Goal: Task Accomplishment & Management: Use online tool/utility

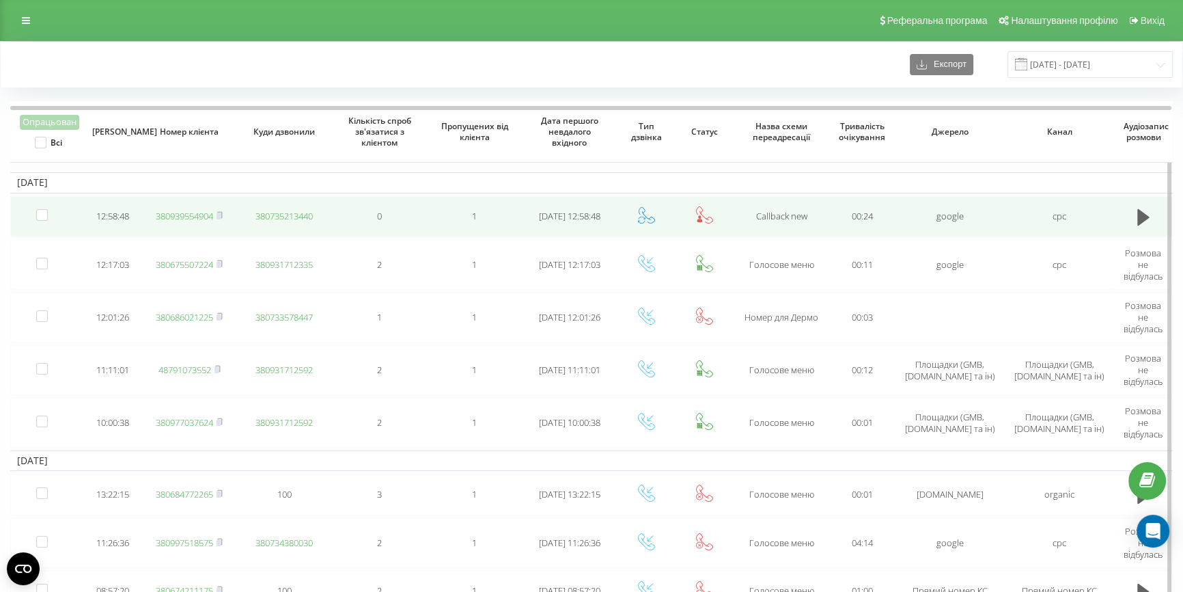
click at [187, 212] on link "380939554904" at bounding box center [184, 216] width 57 height 12
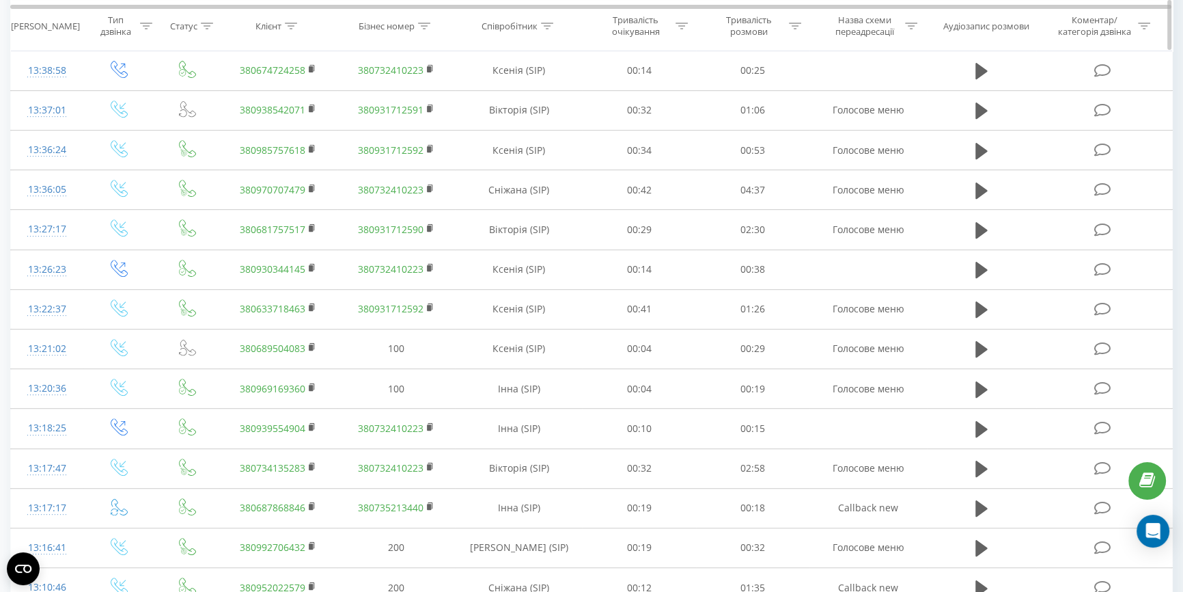
scroll to position [745, 0]
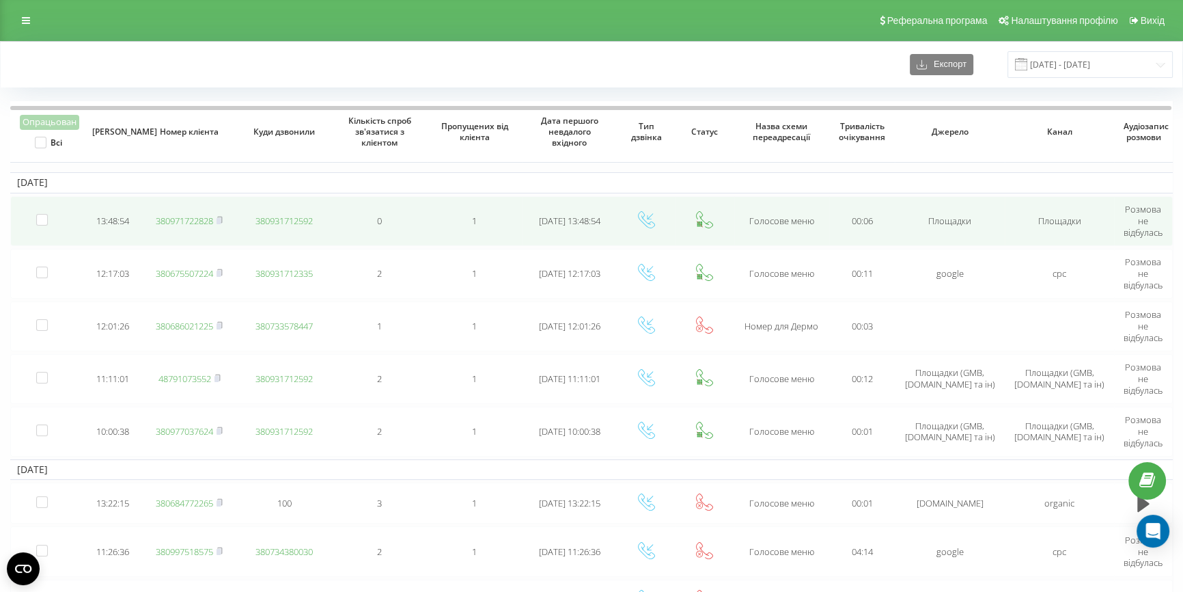
click at [184, 219] on link "380971722828" at bounding box center [184, 221] width 57 height 12
click at [175, 215] on link "380971722828" at bounding box center [184, 221] width 57 height 12
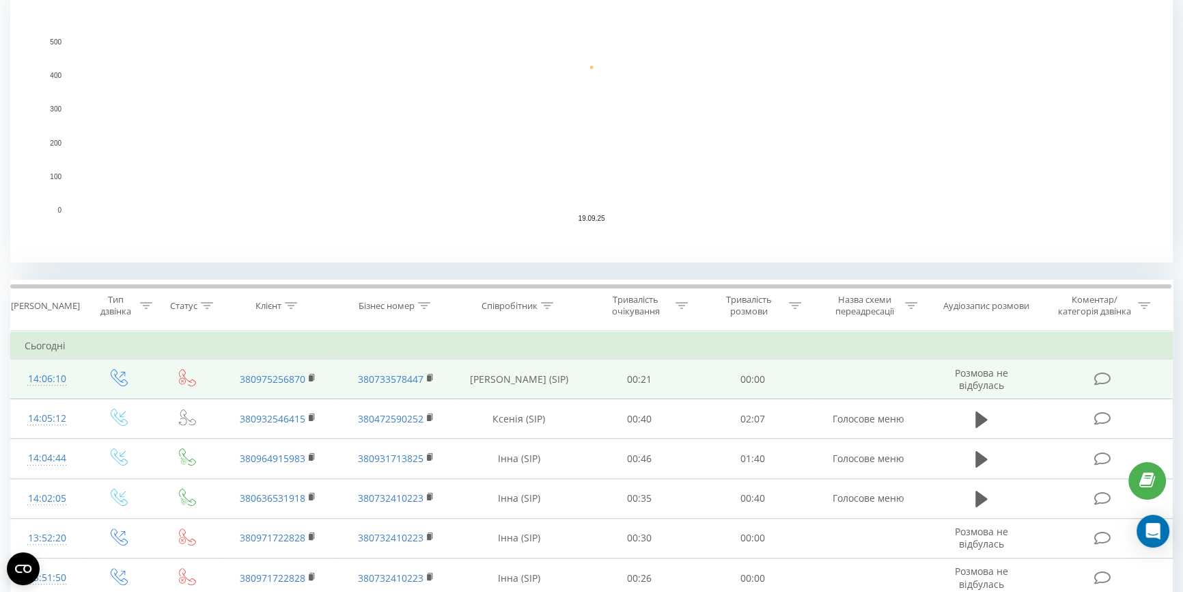
scroll to position [372, 0]
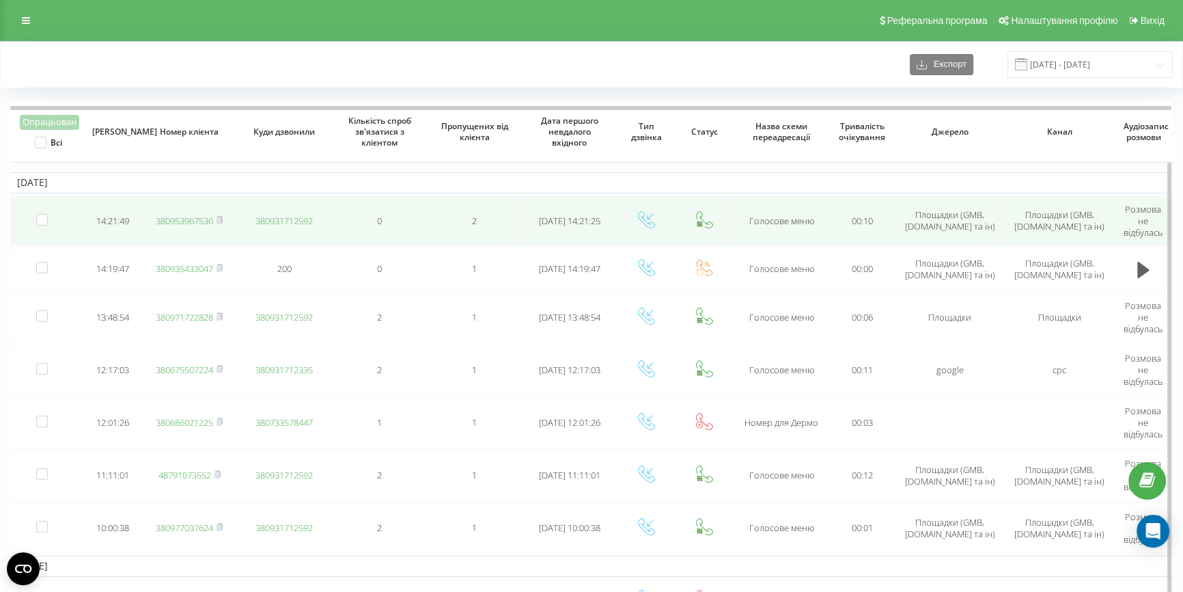
click at [171, 217] on link "380953967536" at bounding box center [184, 221] width 57 height 12
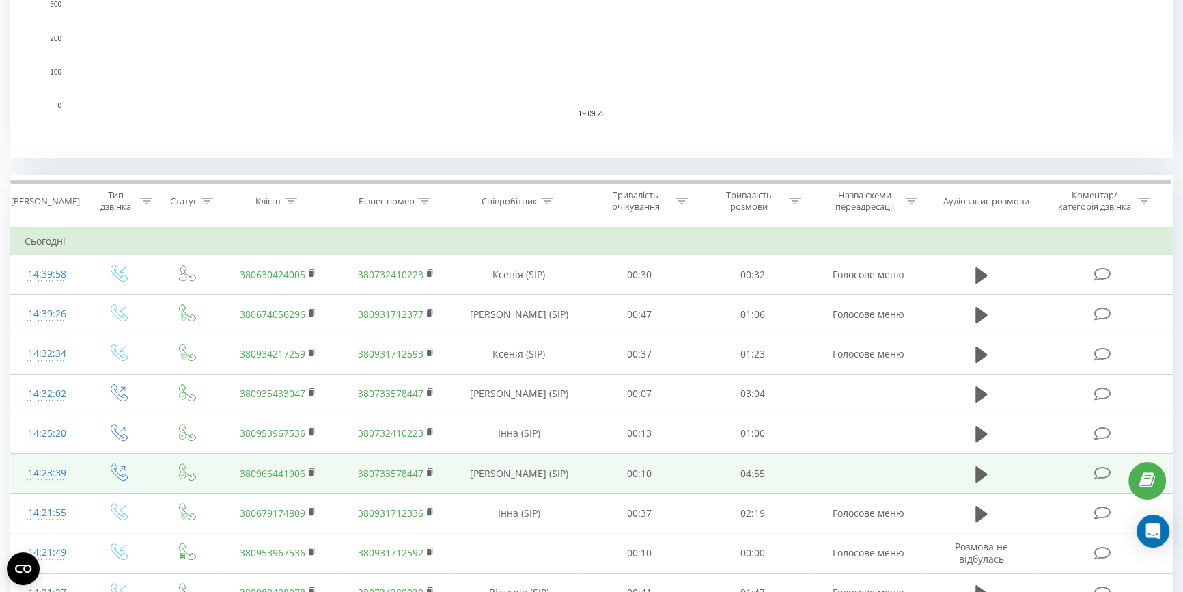
scroll to position [434, 0]
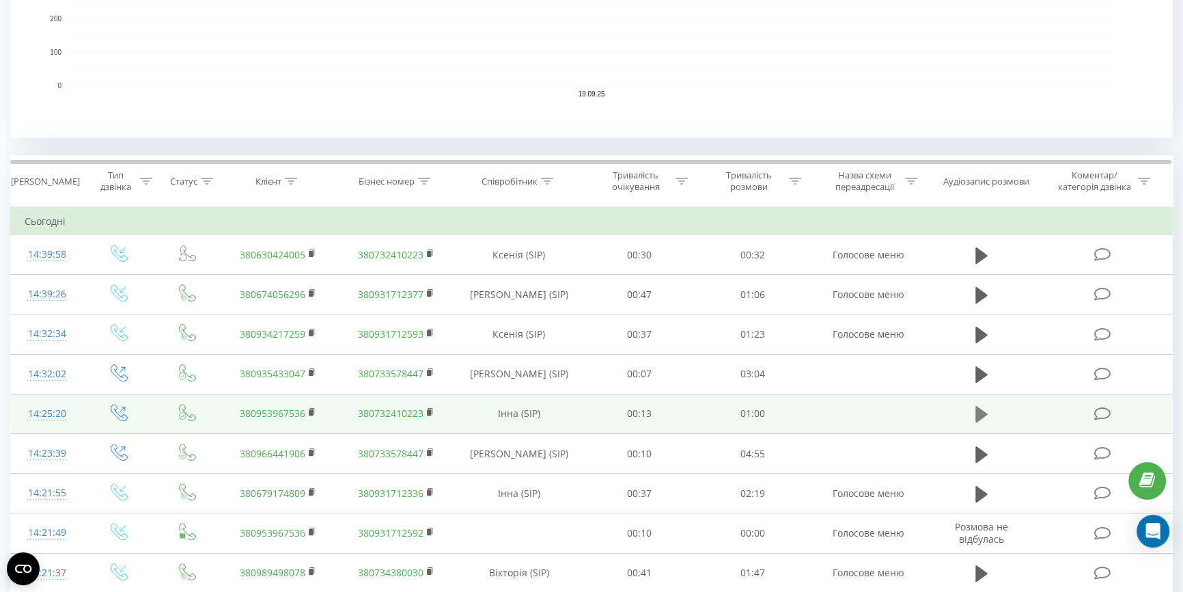
click at [972, 413] on button at bounding box center [981, 414] width 20 height 20
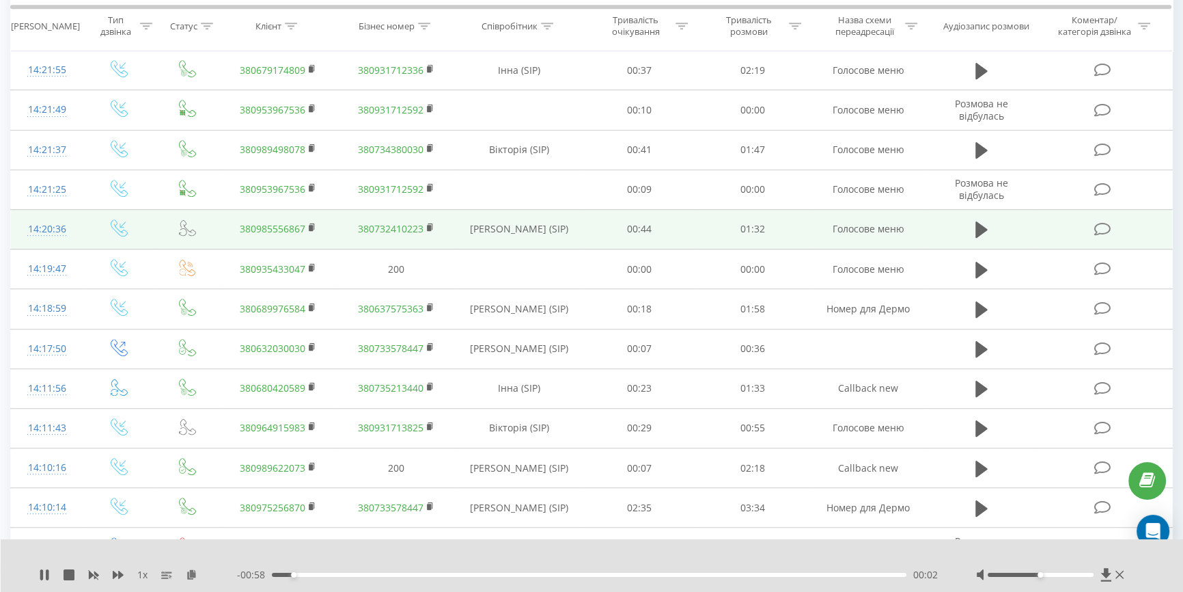
scroll to position [869, 0]
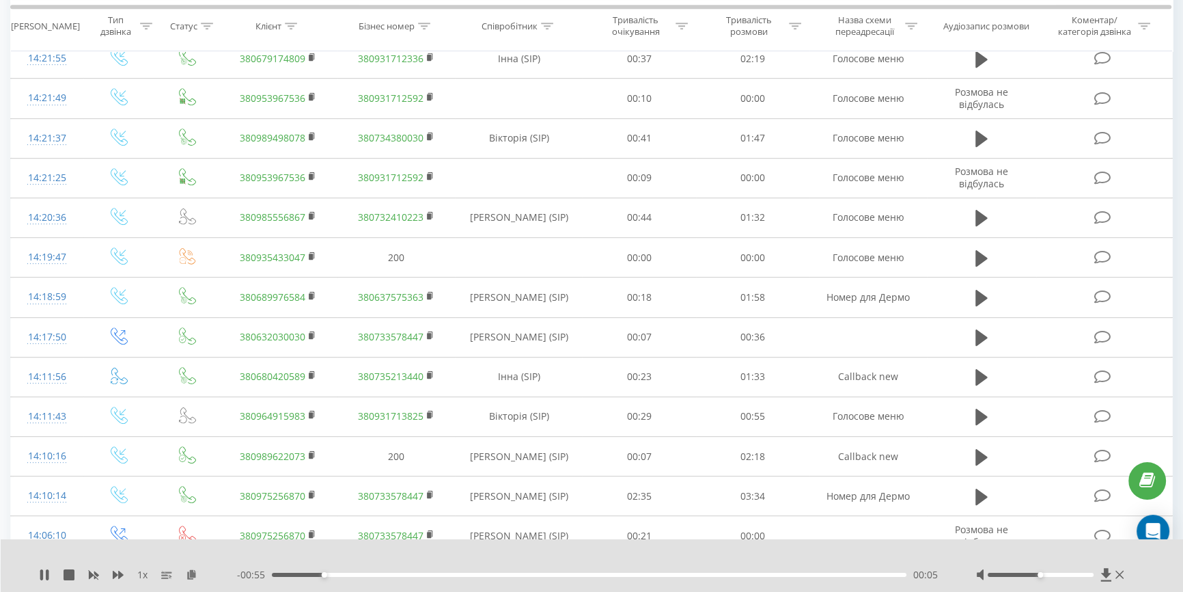
click at [1055, 575] on div at bounding box center [1040, 574] width 105 height 4
click at [46, 575] on icon at bounding box center [47, 574] width 3 height 11
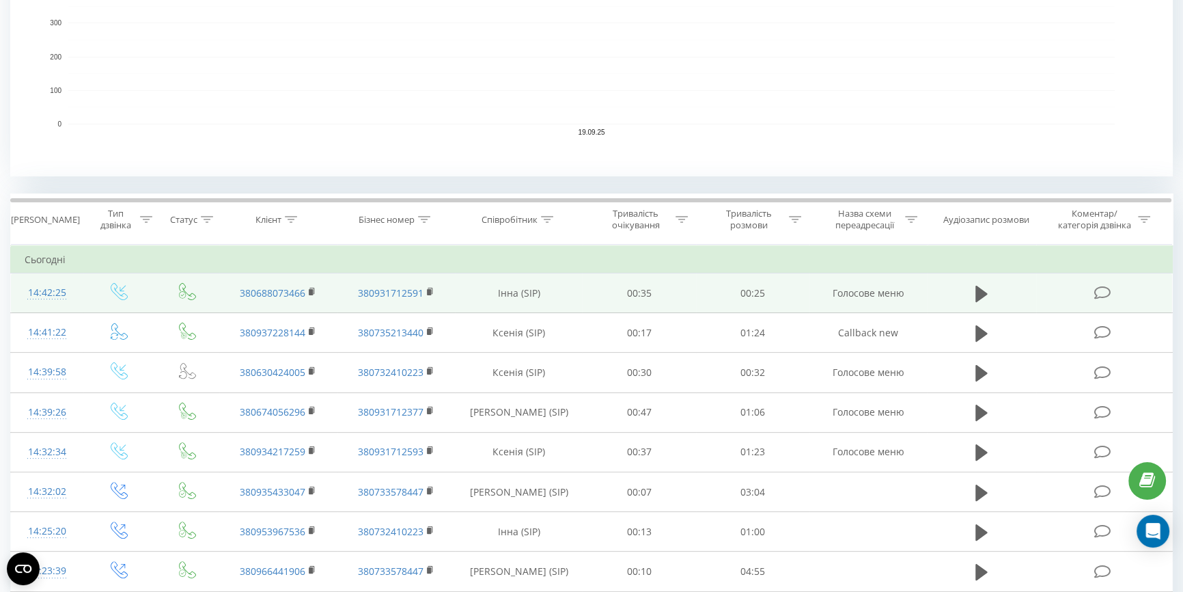
scroll to position [434, 0]
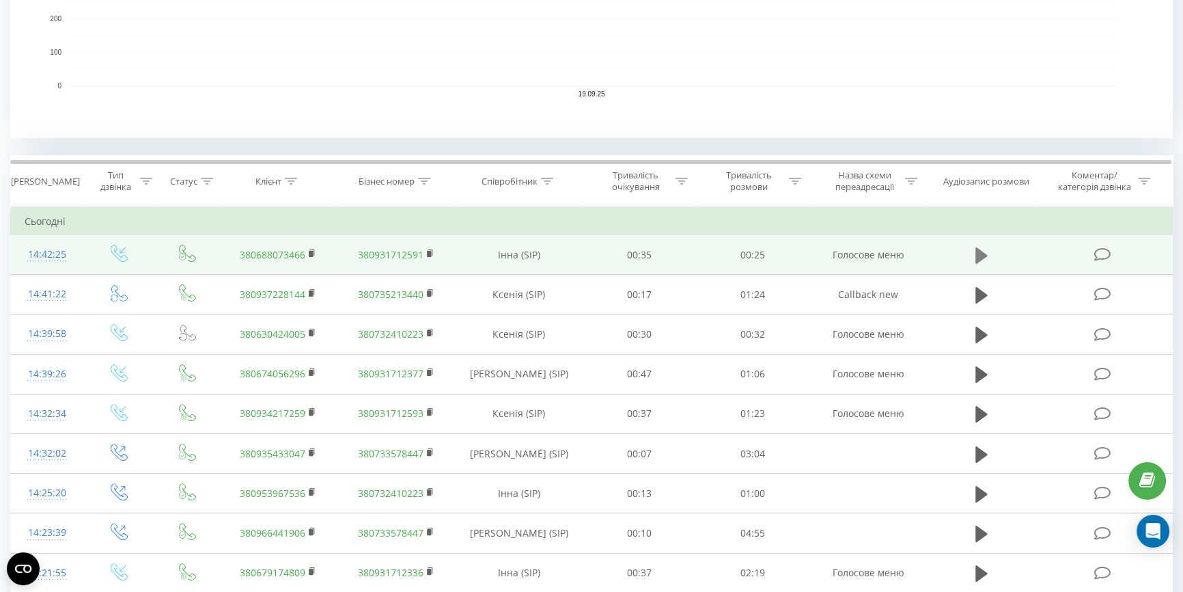
click at [976, 253] on icon at bounding box center [982, 255] width 12 height 16
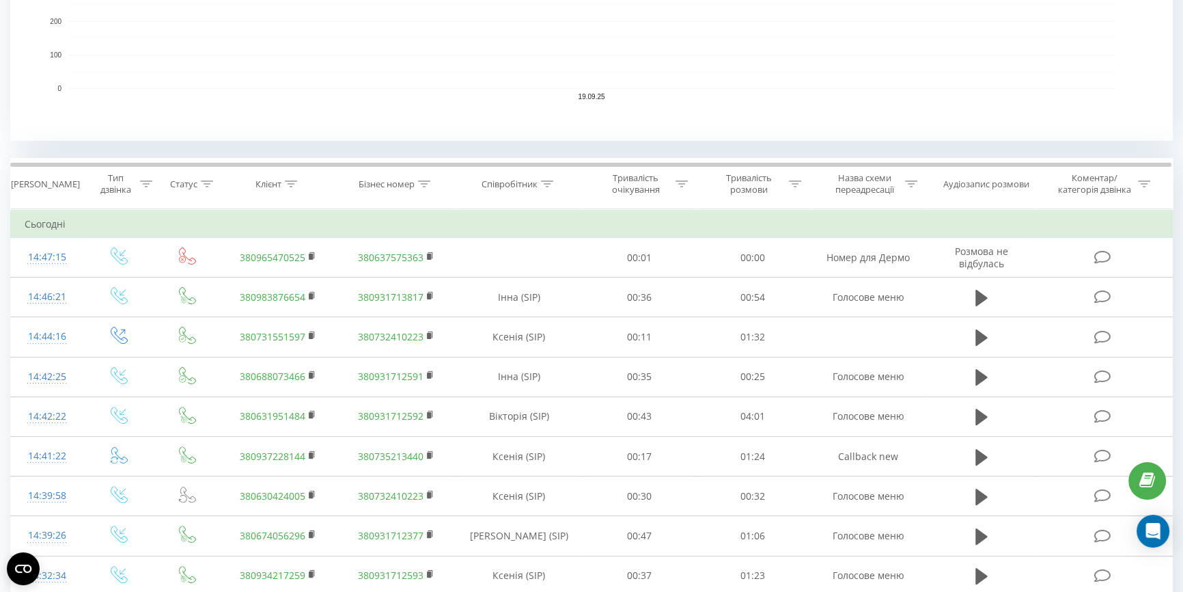
scroll to position [434, 0]
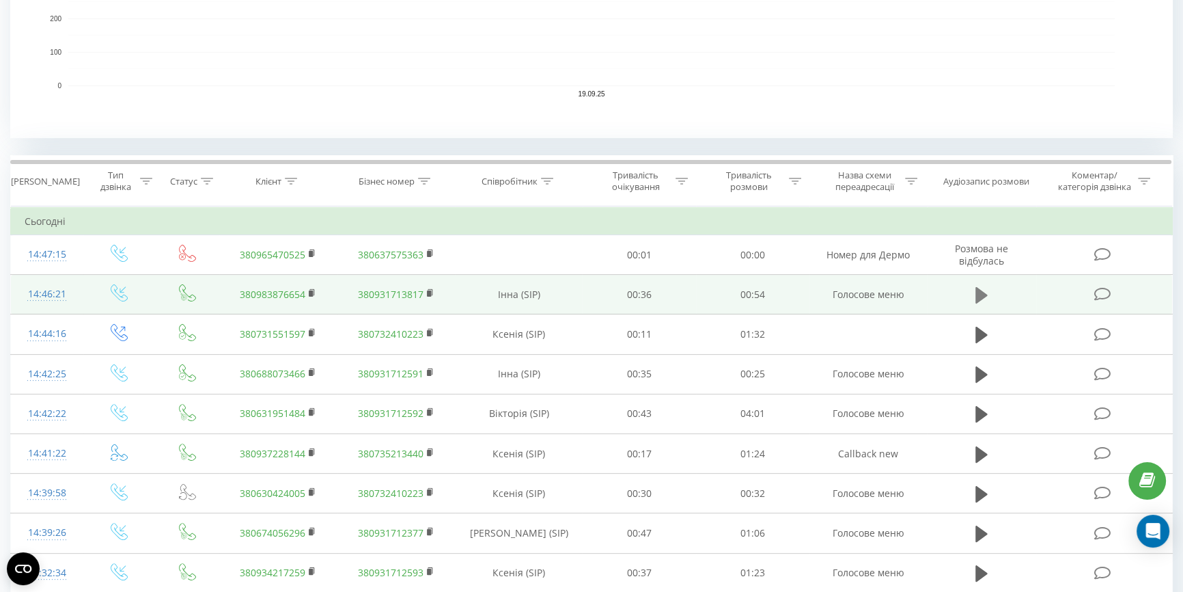
click at [982, 292] on icon at bounding box center [982, 295] width 12 height 16
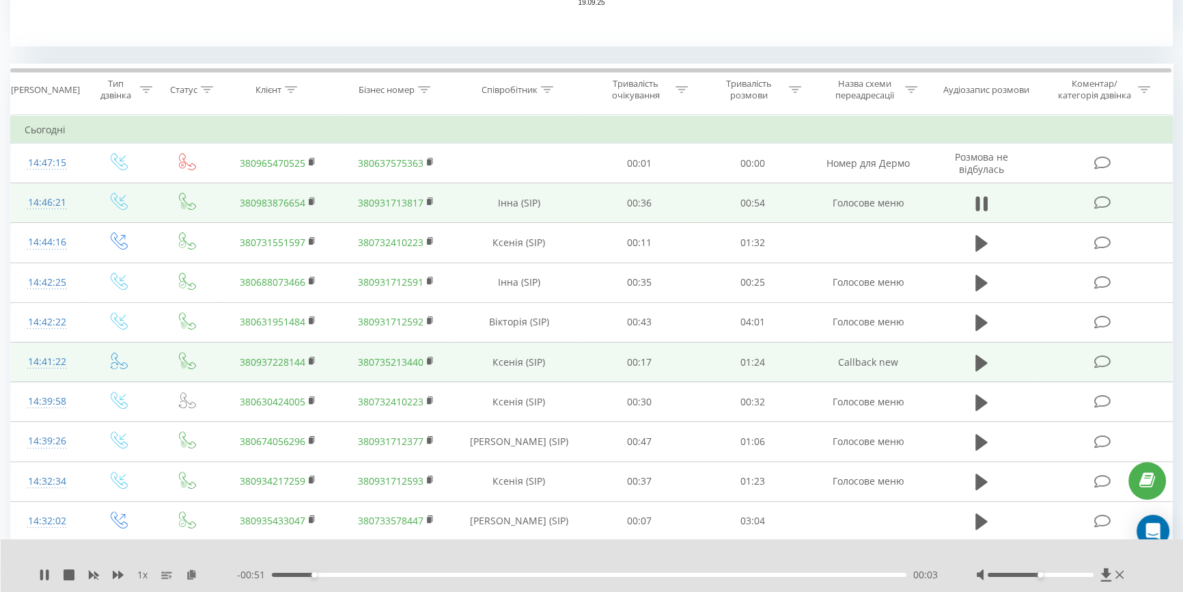
scroll to position [559, 0]
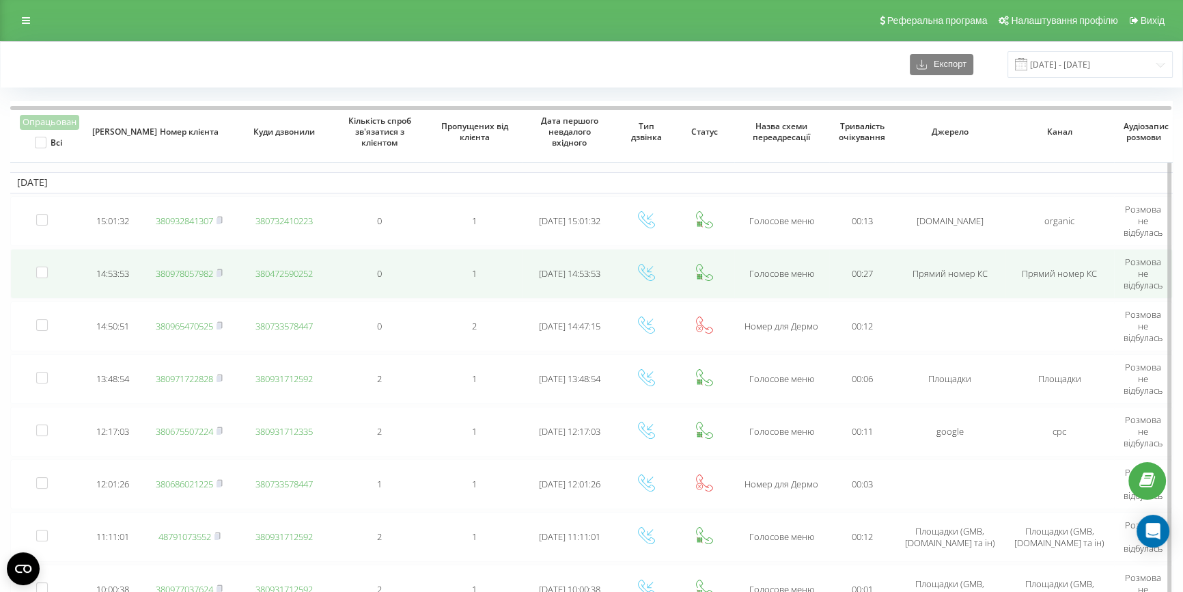
click at [181, 272] on link "380978057982" at bounding box center [184, 273] width 57 height 12
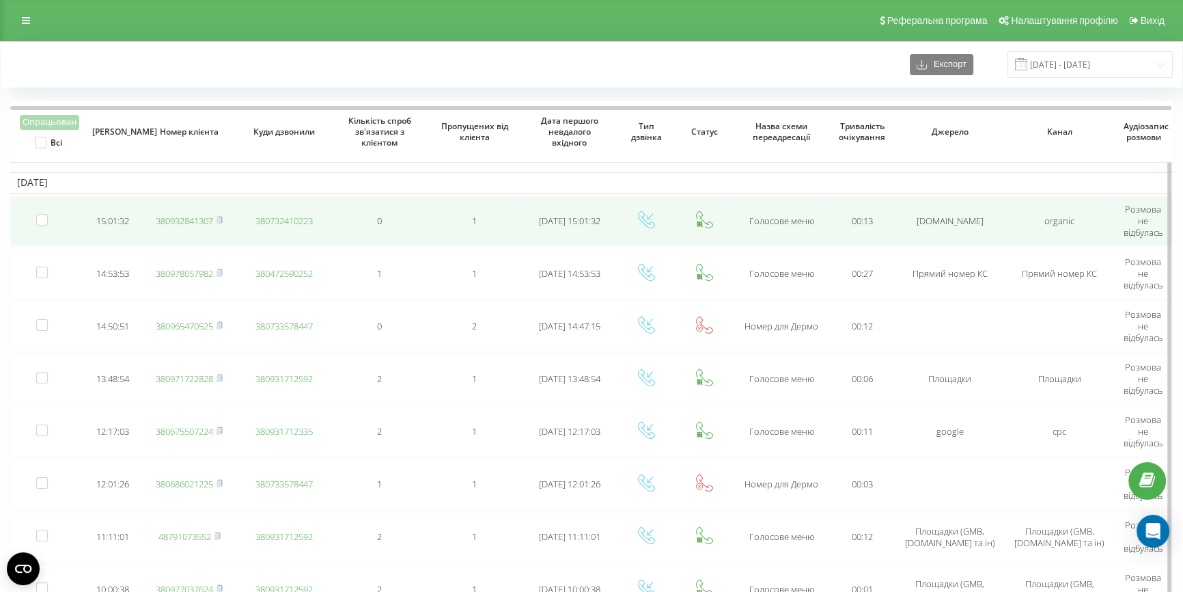
click at [180, 219] on link "380932841307" at bounding box center [184, 221] width 57 height 12
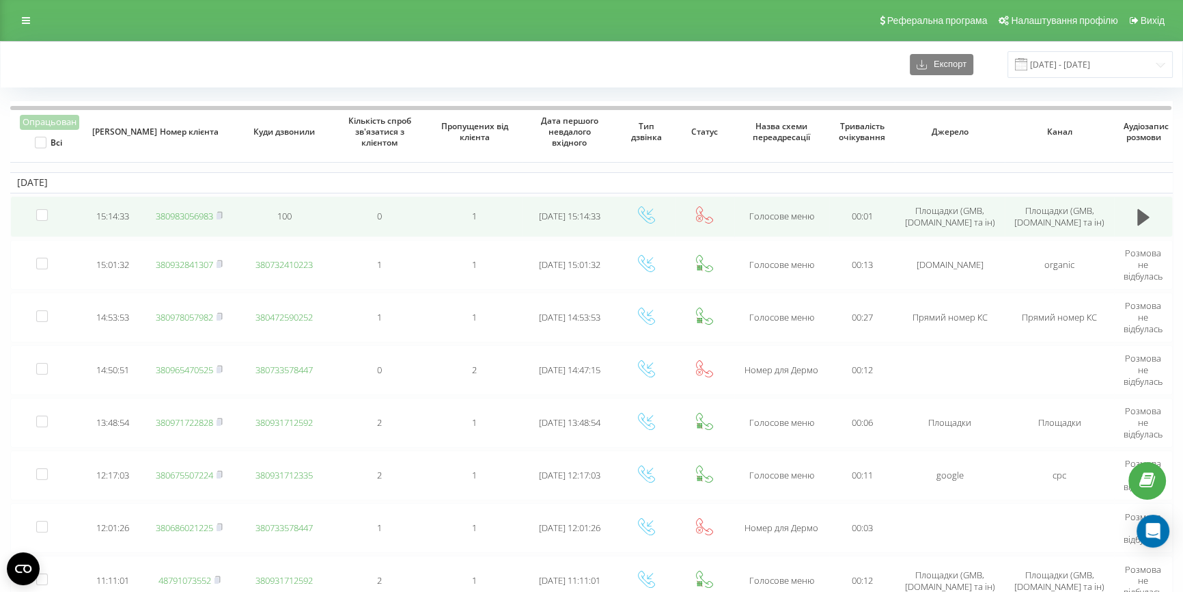
click at [191, 212] on link "380983056983" at bounding box center [184, 216] width 57 height 12
click at [165, 215] on link "380983056983" at bounding box center [184, 216] width 57 height 12
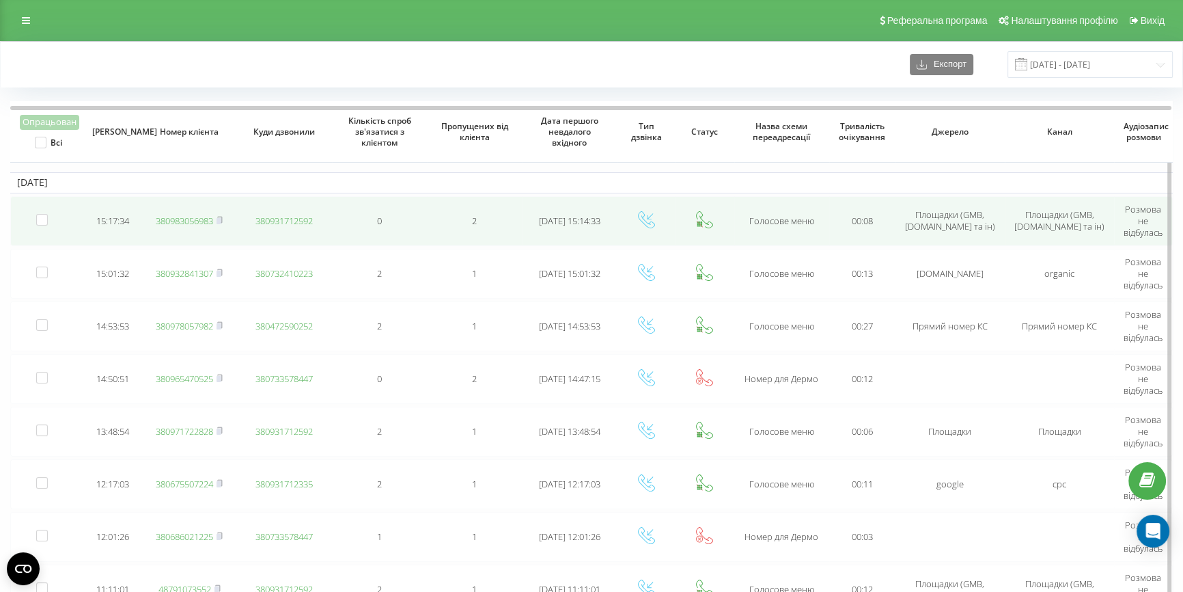
click at [188, 218] on link "380983056983" at bounding box center [184, 221] width 57 height 12
click at [173, 219] on link "380983056983" at bounding box center [184, 221] width 57 height 12
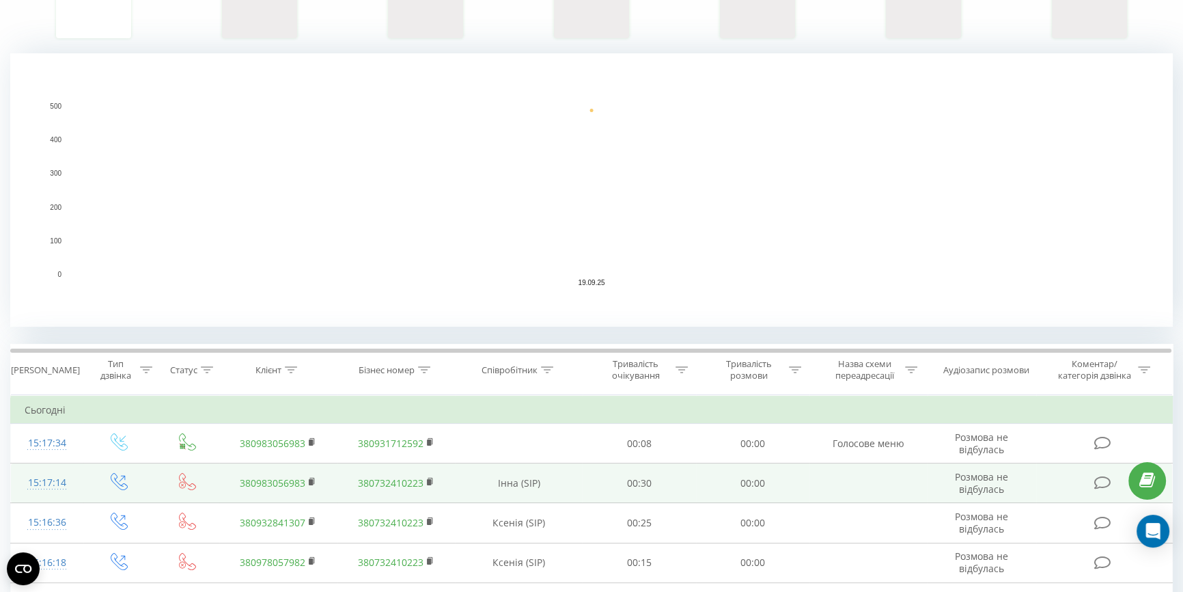
scroll to position [559, 0]
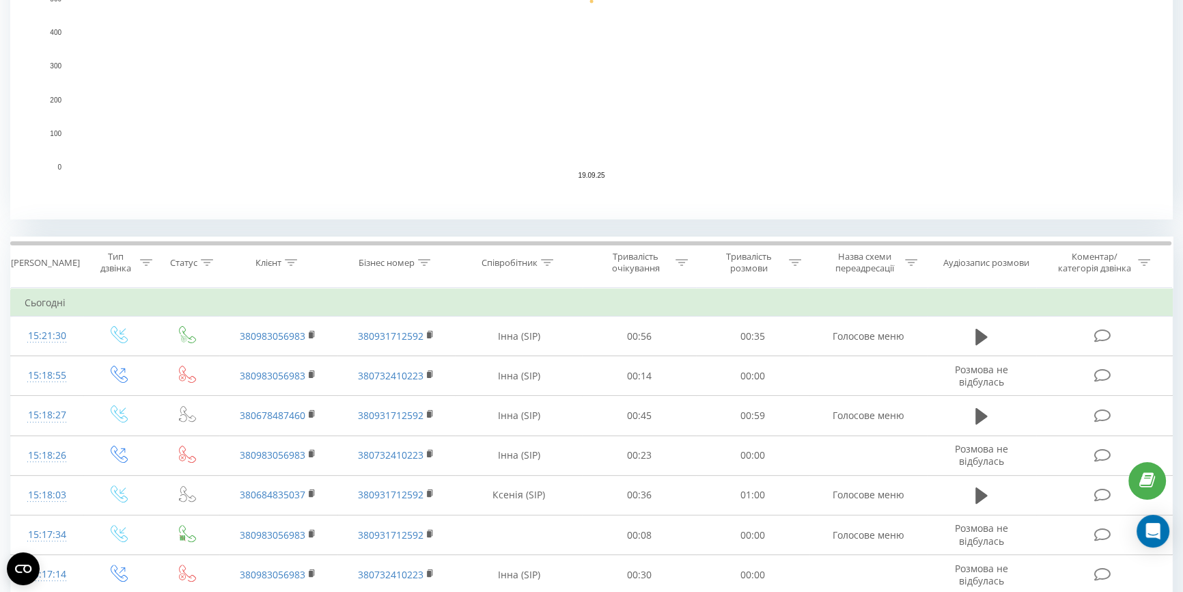
scroll to position [372, 0]
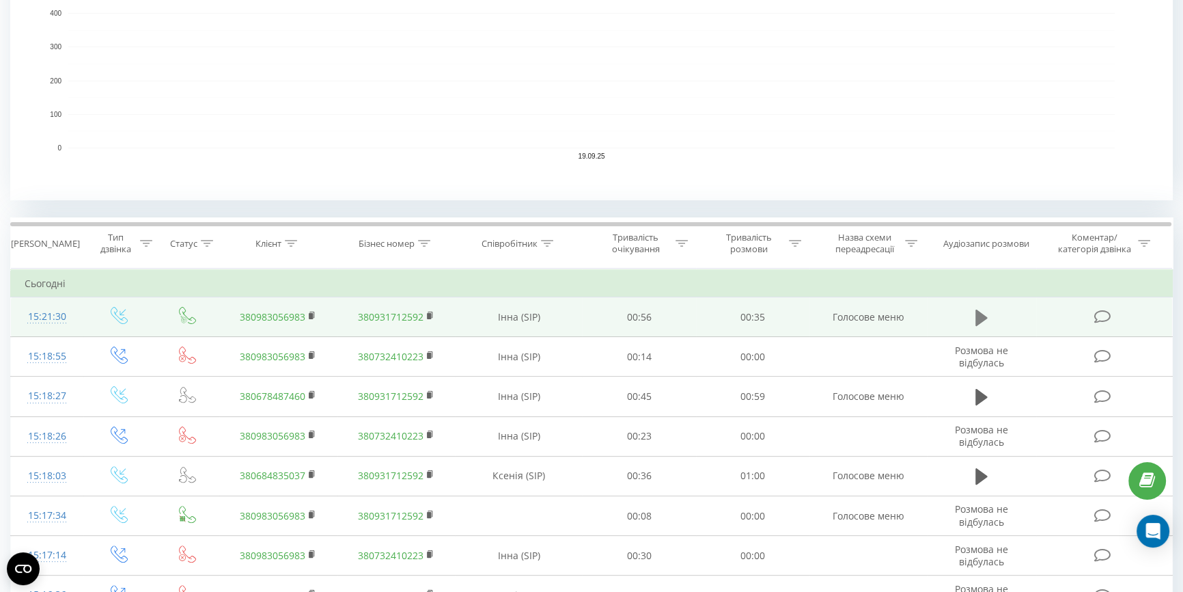
click at [980, 316] on icon at bounding box center [982, 317] width 12 height 16
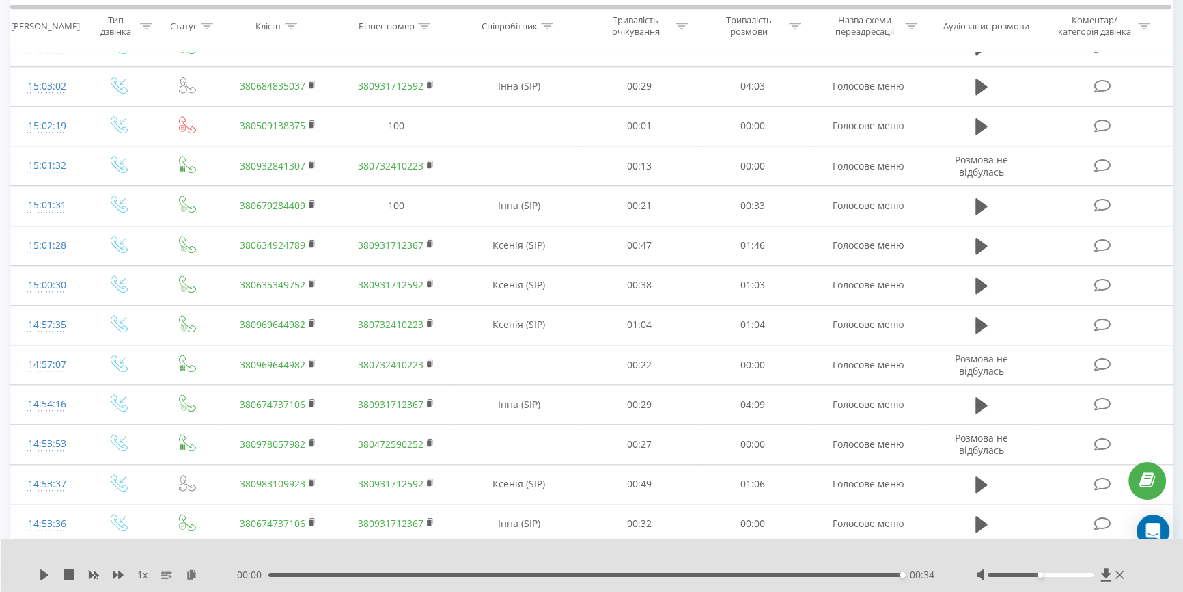
scroll to position [1614, 0]
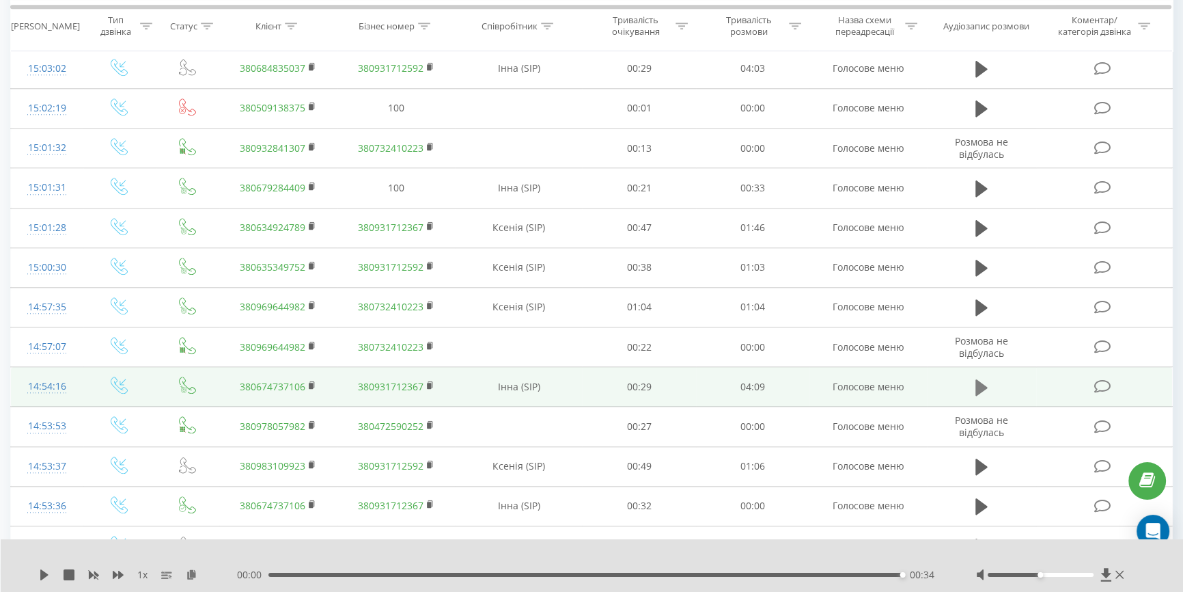
click at [974, 383] on button at bounding box center [981, 387] width 20 height 20
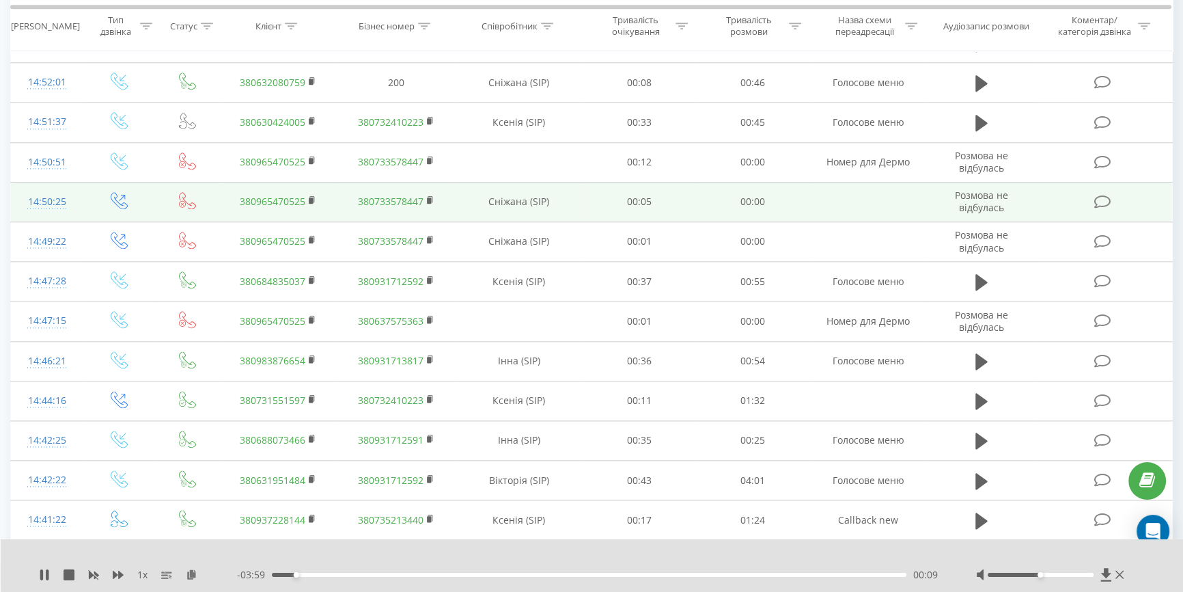
scroll to position [2173, 0]
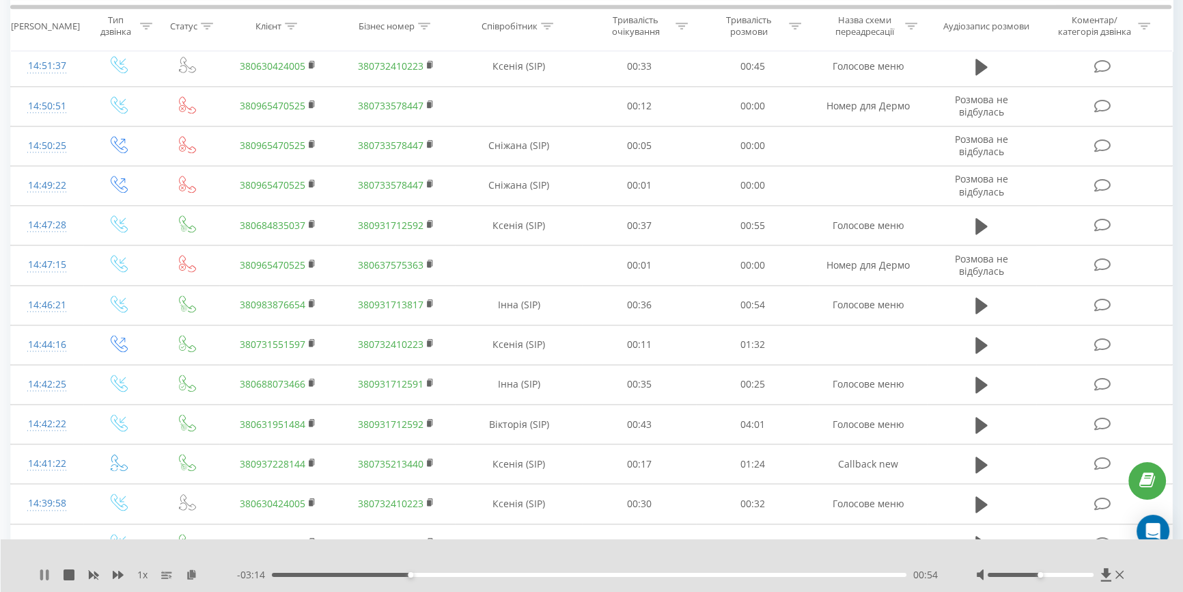
click at [45, 572] on icon at bounding box center [44, 574] width 11 height 11
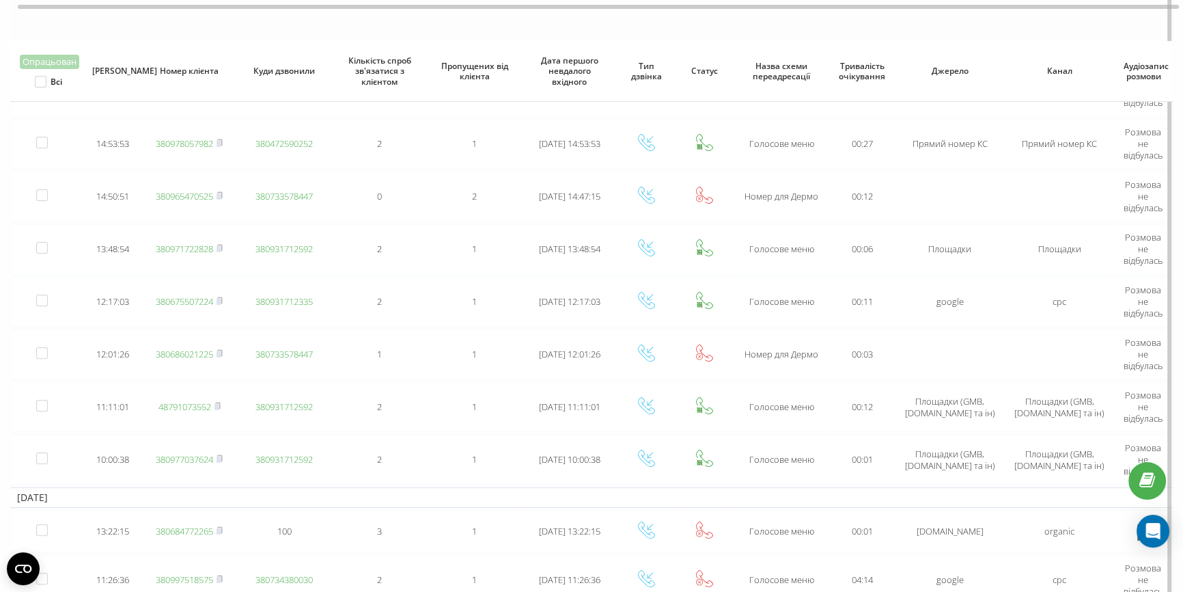
scroll to position [108, 0]
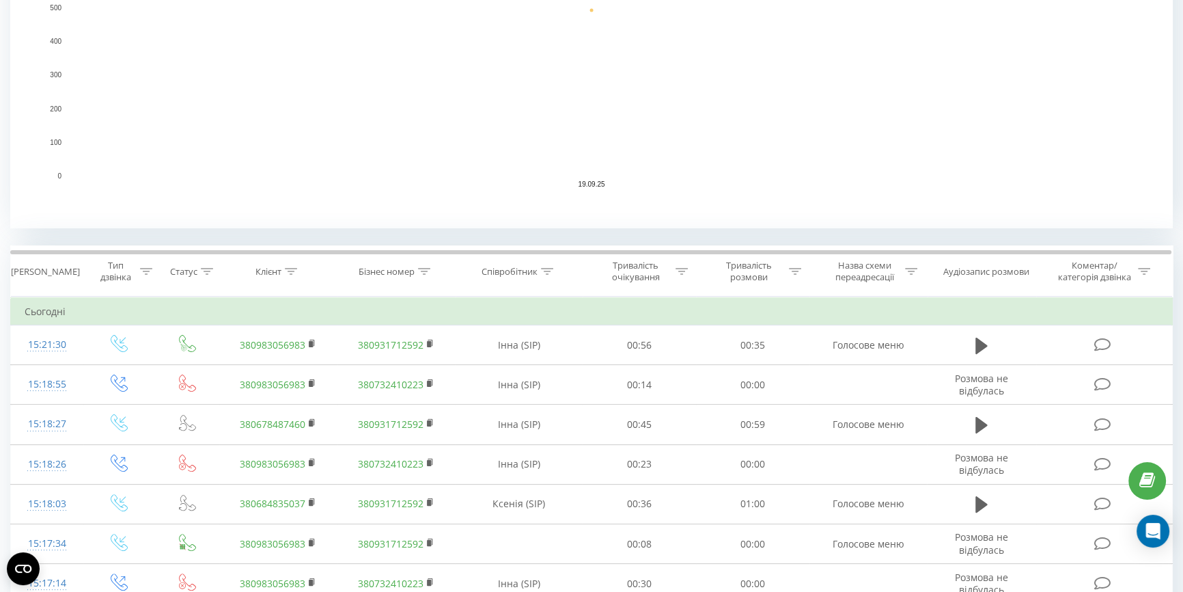
scroll to position [434, 0]
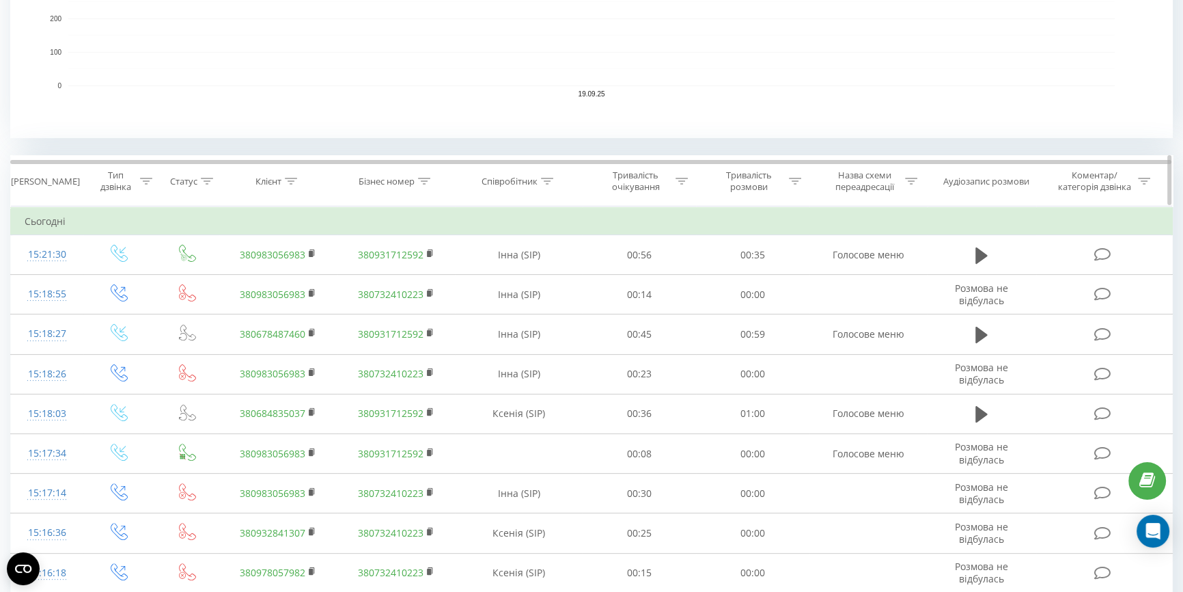
click at [293, 184] on div at bounding box center [291, 182] width 12 height 12
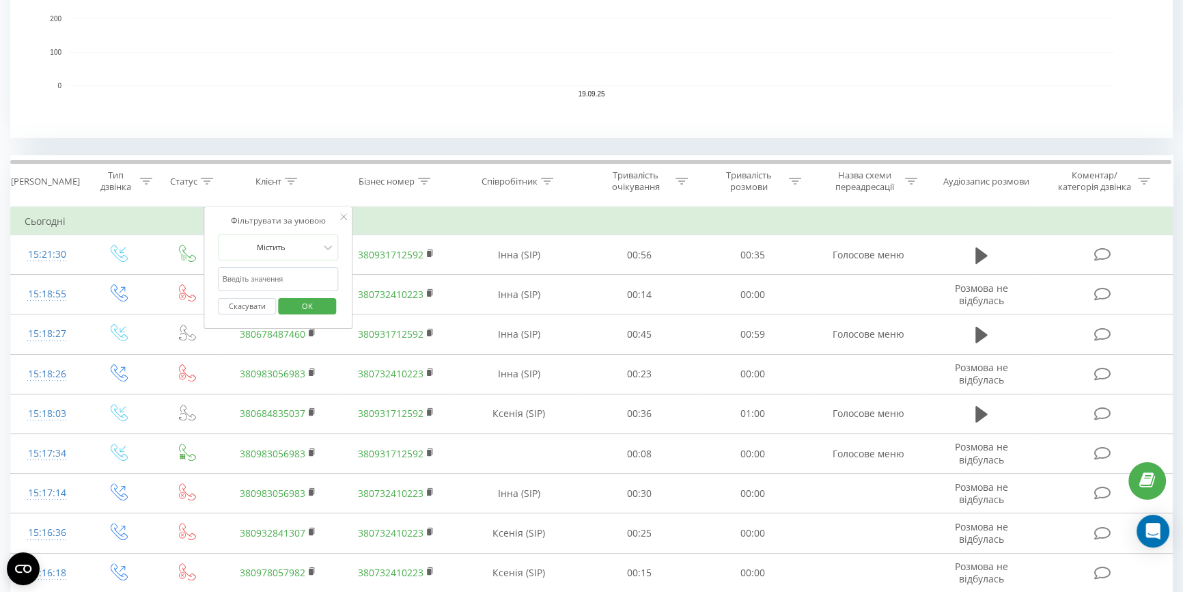
click at [249, 273] on input "text" at bounding box center [279, 279] width 120 height 24
paste input "380963382462"
type input "380963382462"
click at [316, 300] on span "OK" at bounding box center [307, 305] width 38 height 21
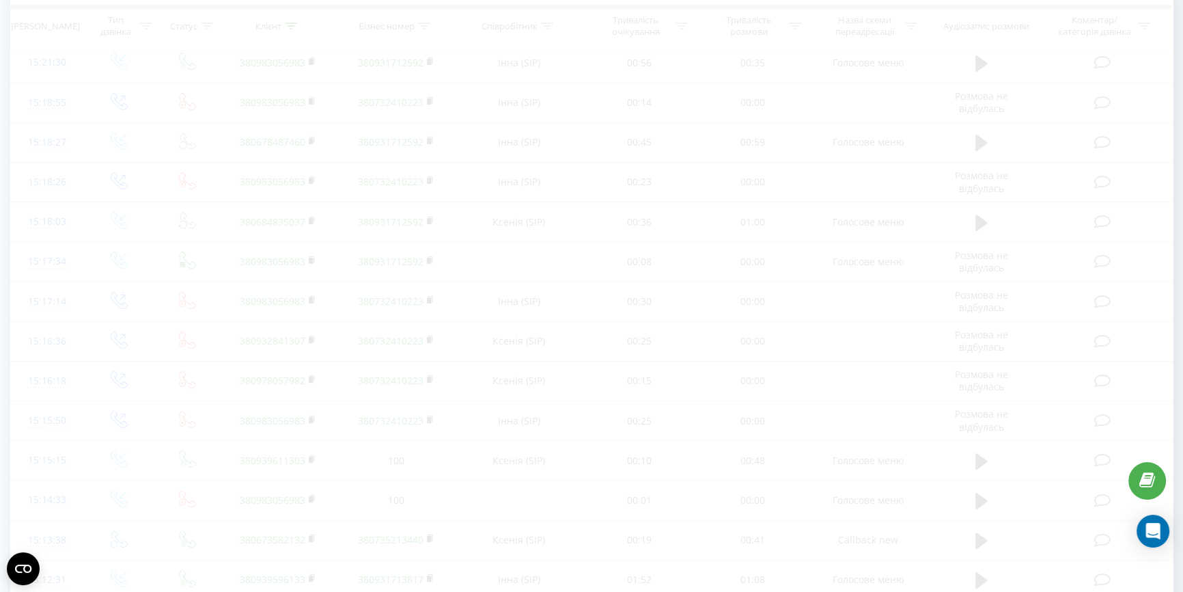
scroll to position [407, 0]
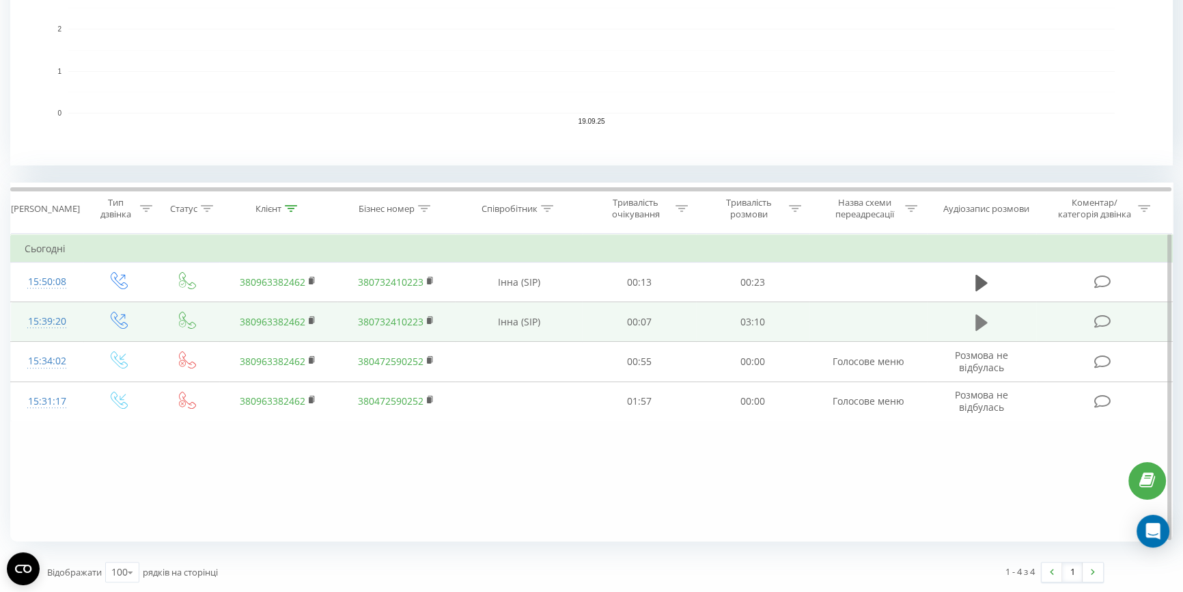
click at [988, 315] on button at bounding box center [981, 322] width 20 height 20
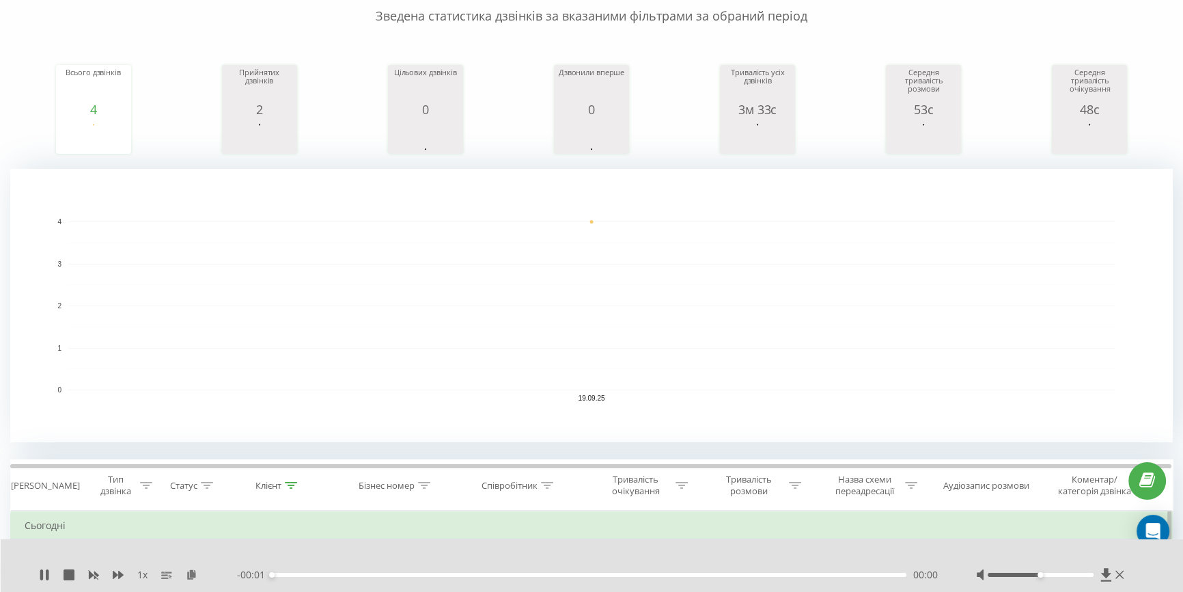
scroll to position [0, 0]
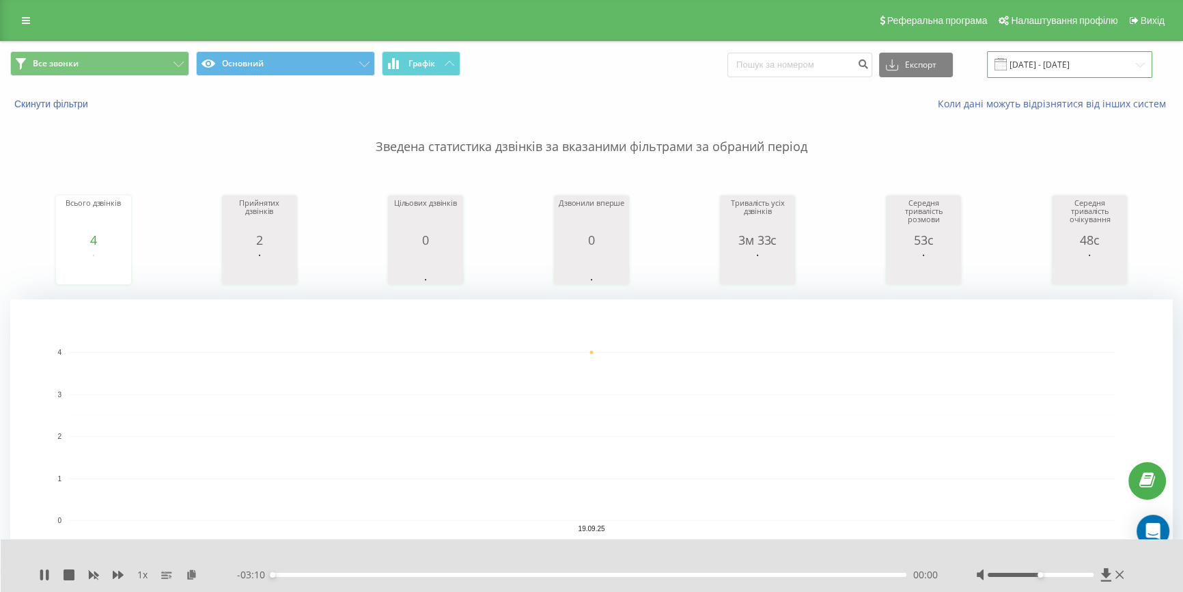
click at [1035, 70] on input "19.09.2025 - 19.09.2025" at bounding box center [1069, 64] width 165 height 27
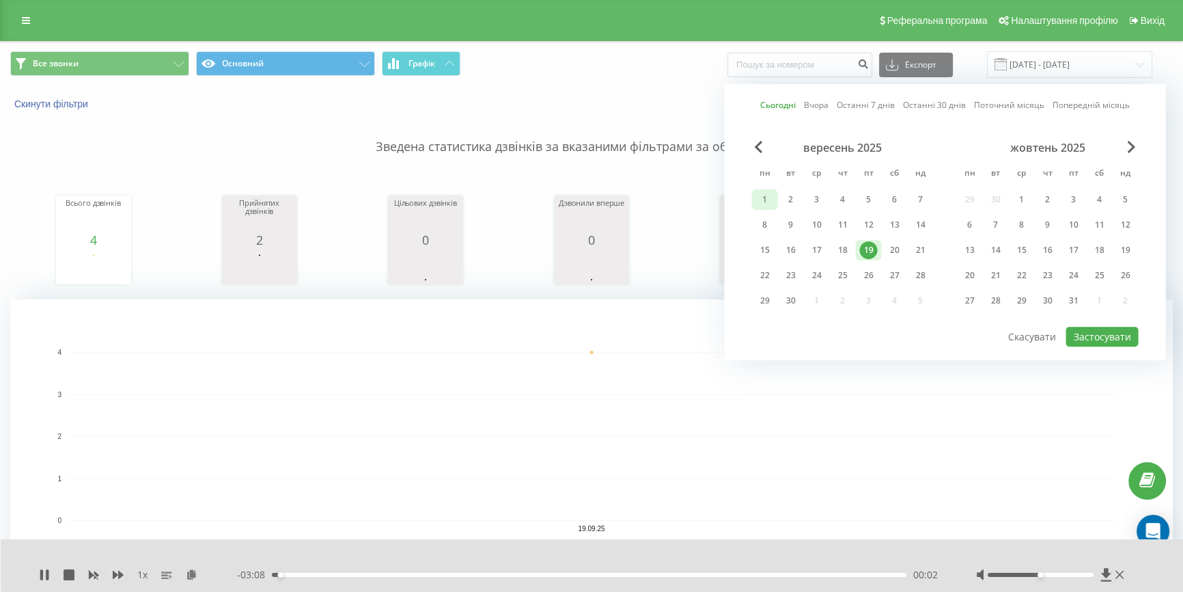
click at [762, 203] on div "1" at bounding box center [765, 200] width 18 height 18
click at [870, 251] on div "19" at bounding box center [868, 250] width 18 height 18
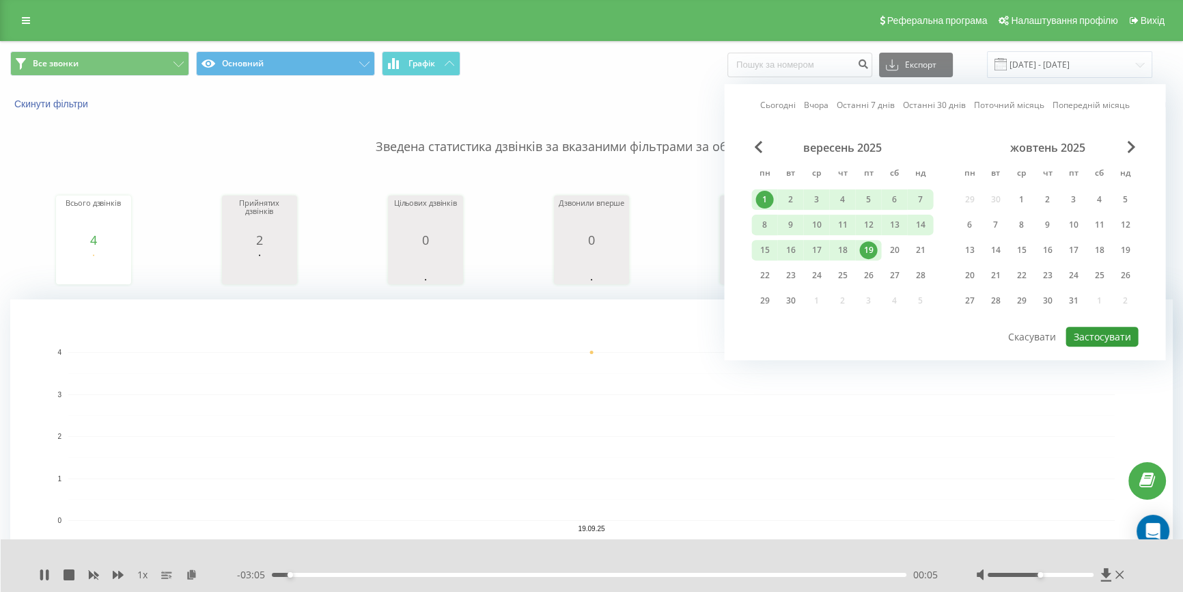
click at [1108, 329] on button "Застосувати" at bounding box center [1102, 337] width 72 height 20
type input "01.09.2025 - 19.09.2025"
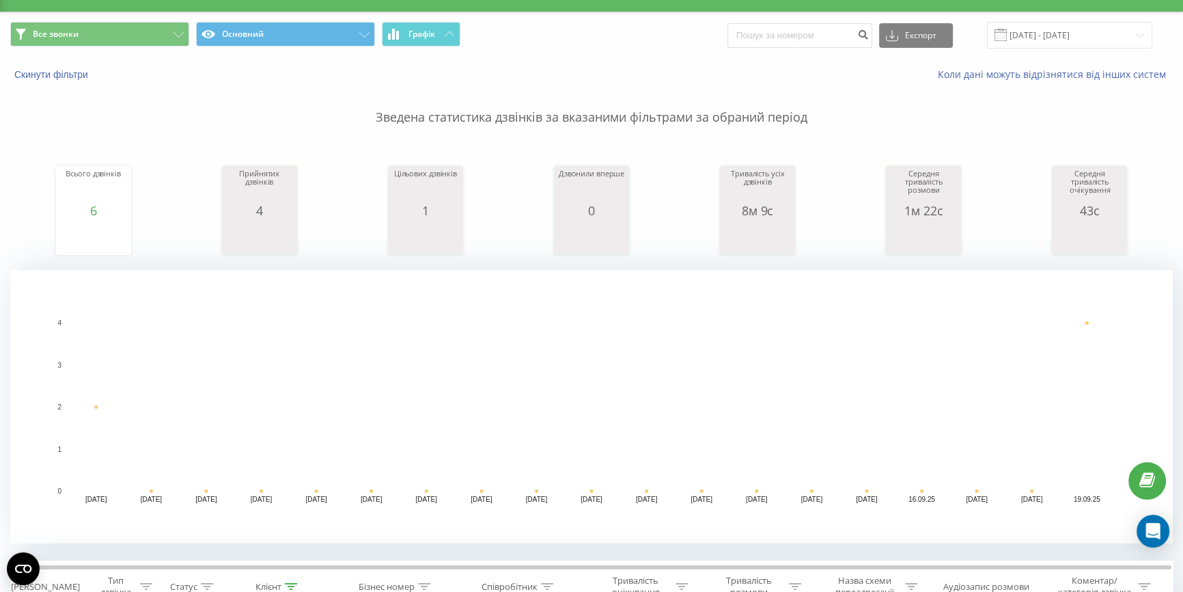
scroll to position [407, 0]
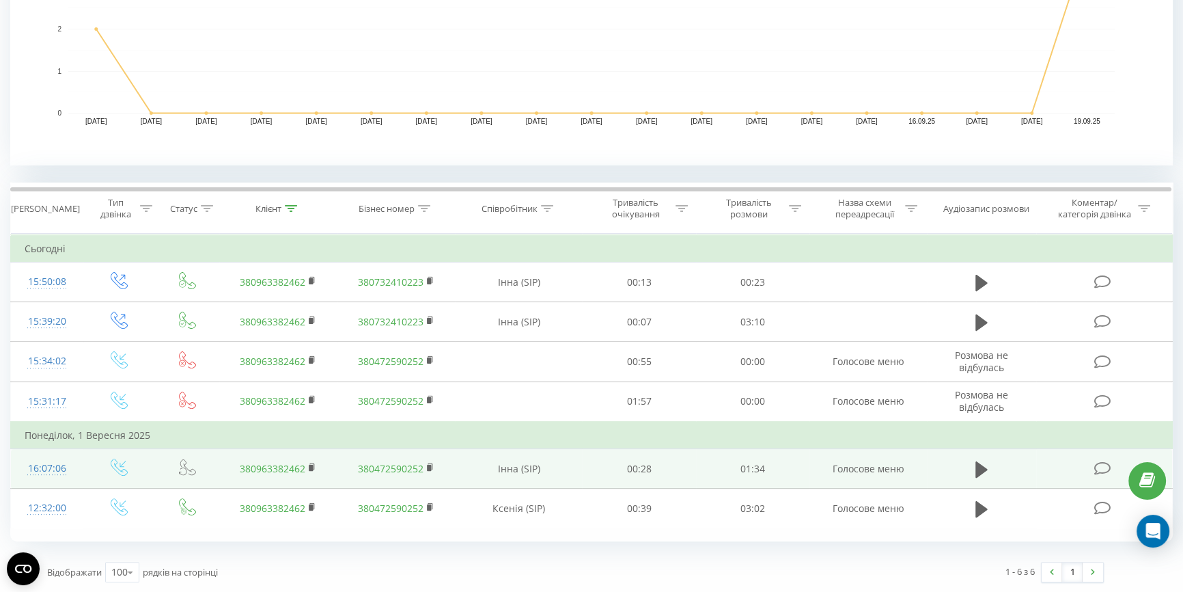
click at [970, 466] on td at bounding box center [981, 469] width 109 height 40
click at [985, 465] on icon at bounding box center [982, 469] width 12 height 19
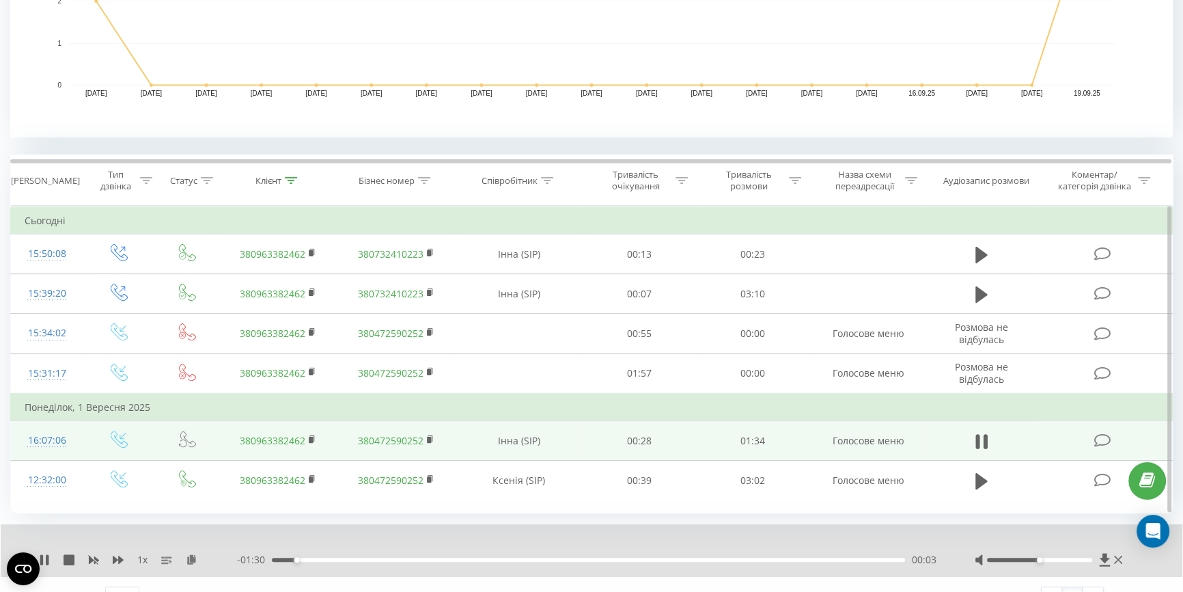
scroll to position [460, 0]
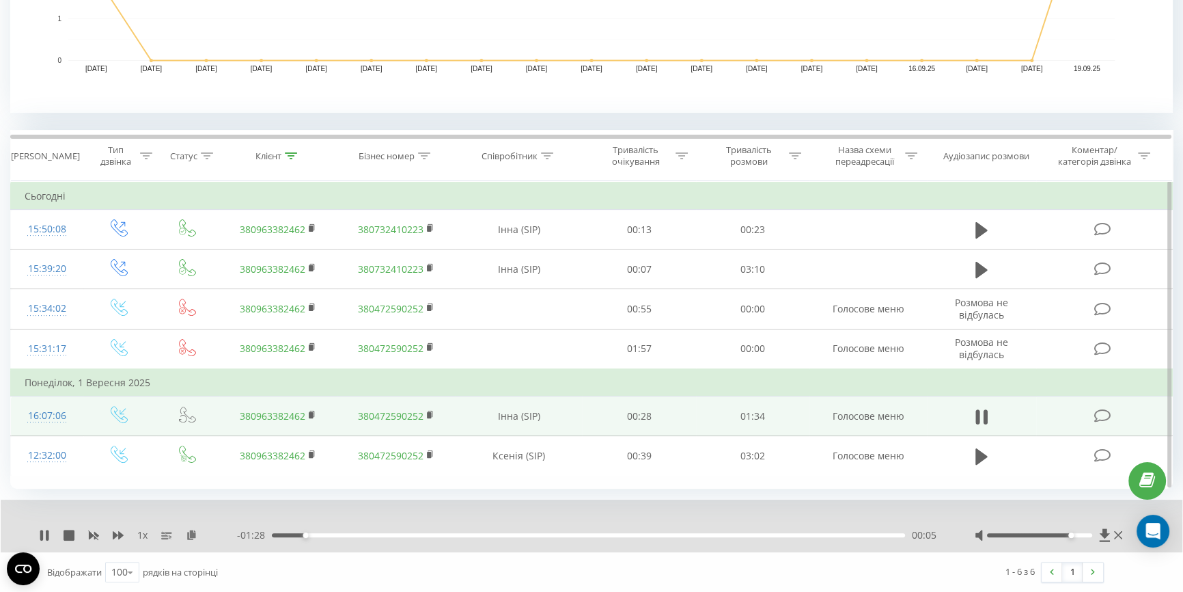
click at [1068, 534] on div at bounding box center [1039, 535] width 105 height 4
click at [45, 533] on icon at bounding box center [44, 534] width 11 height 11
click at [46, 534] on icon at bounding box center [44, 534] width 8 height 11
click at [42, 534] on icon at bounding box center [41, 534] width 3 height 11
click at [41, 532] on icon at bounding box center [44, 534] width 8 height 11
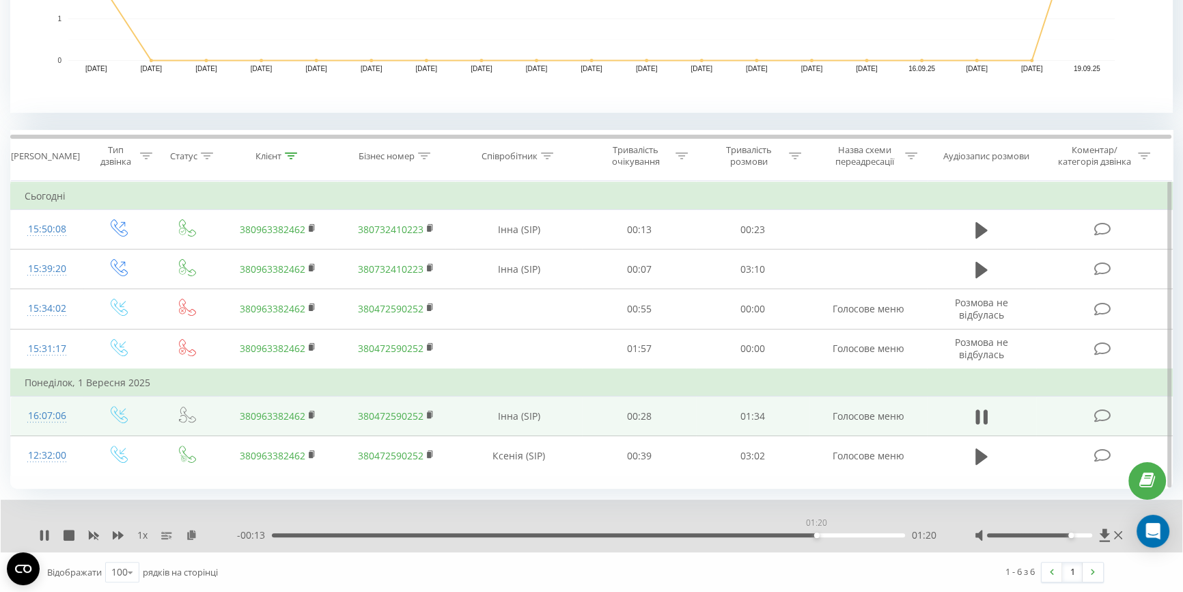
drag, startPoint x: 817, startPoint y: 533, endPoint x: 771, endPoint y: 534, distance: 46.5
click at [814, 534] on div "01:20" at bounding box center [816, 534] width 5 height 5
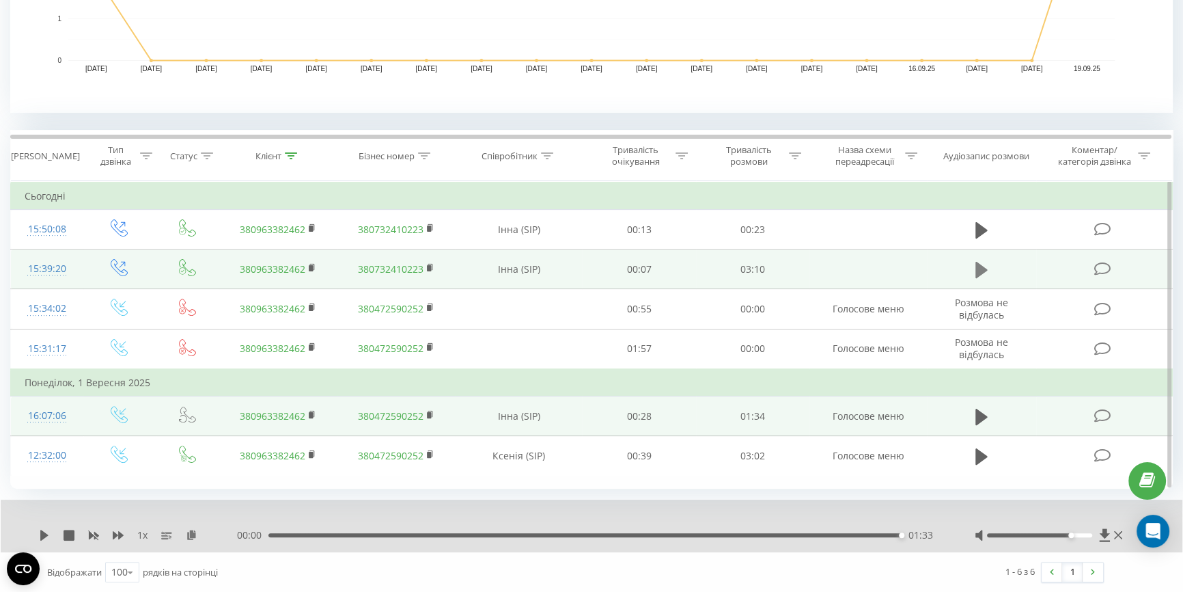
click at [976, 266] on icon at bounding box center [982, 270] width 12 height 16
click at [48, 531] on icon at bounding box center [44, 534] width 11 height 11
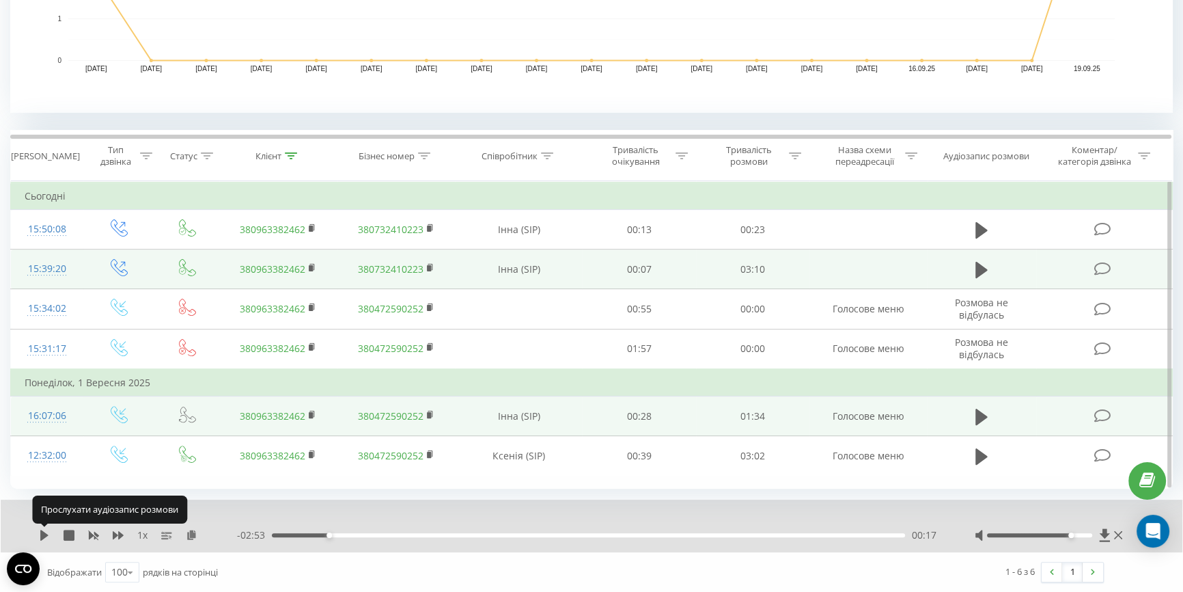
click at [46, 532] on icon at bounding box center [44, 534] width 11 height 11
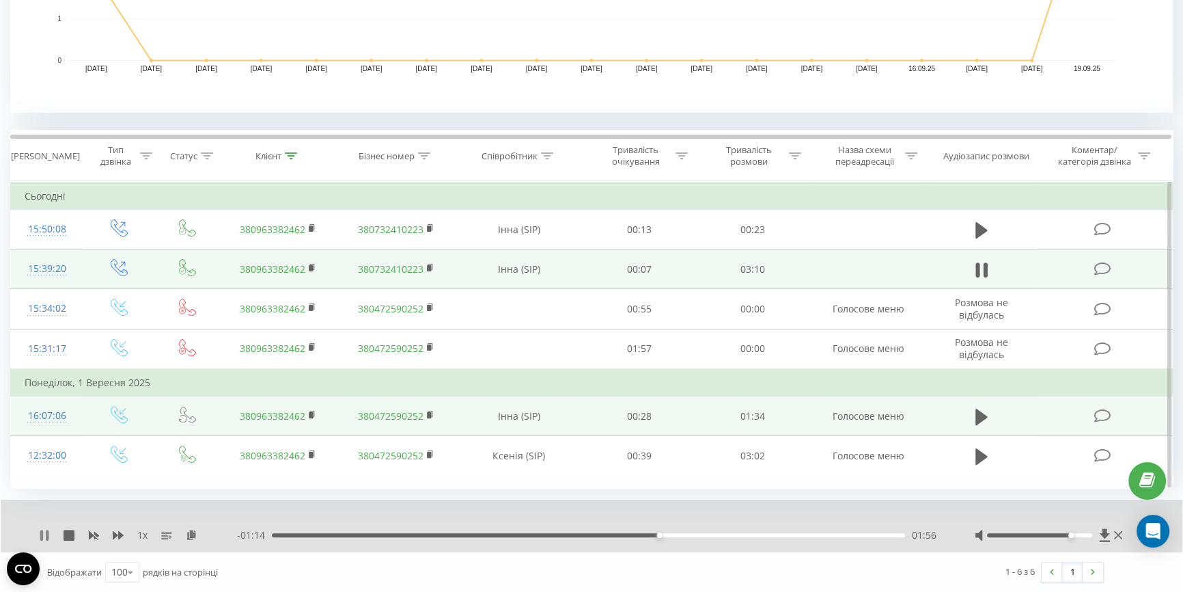
click at [43, 532] on icon at bounding box center [44, 534] width 11 height 11
click at [43, 532] on icon at bounding box center [44, 534] width 8 height 11
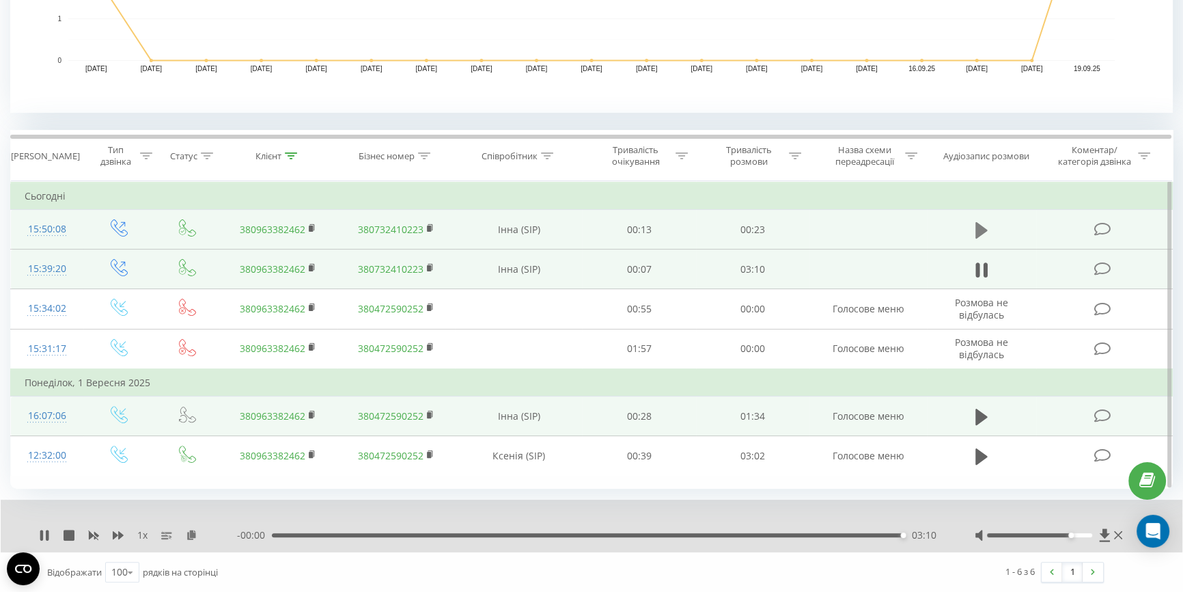
click at [977, 229] on icon at bounding box center [982, 229] width 12 height 16
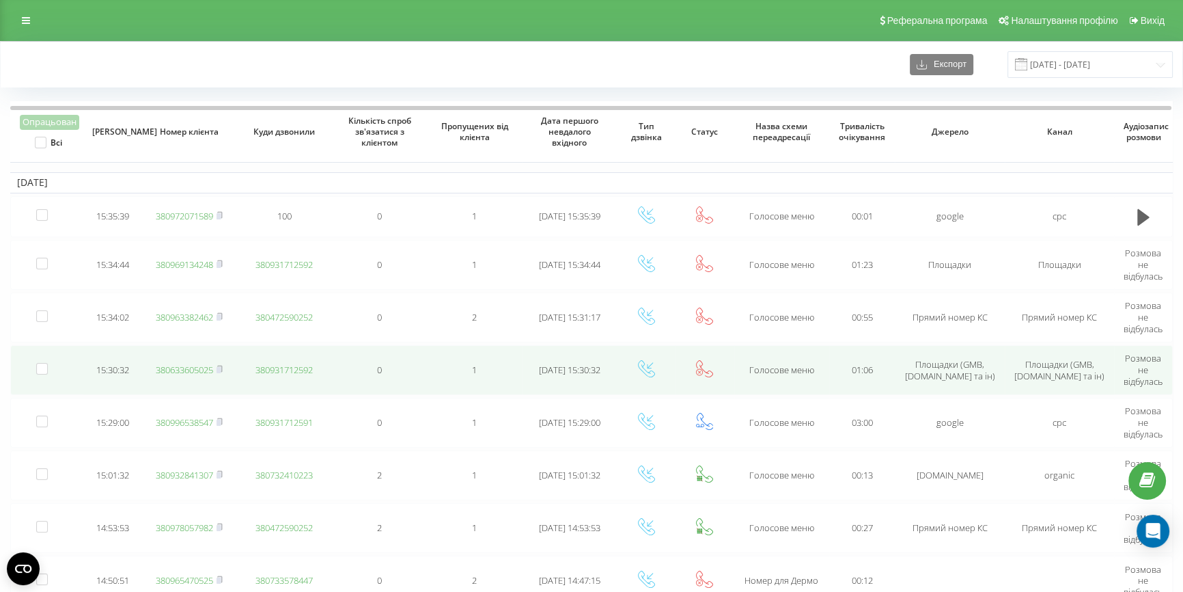
click at [164, 368] on link "380633605025" at bounding box center [184, 369] width 57 height 12
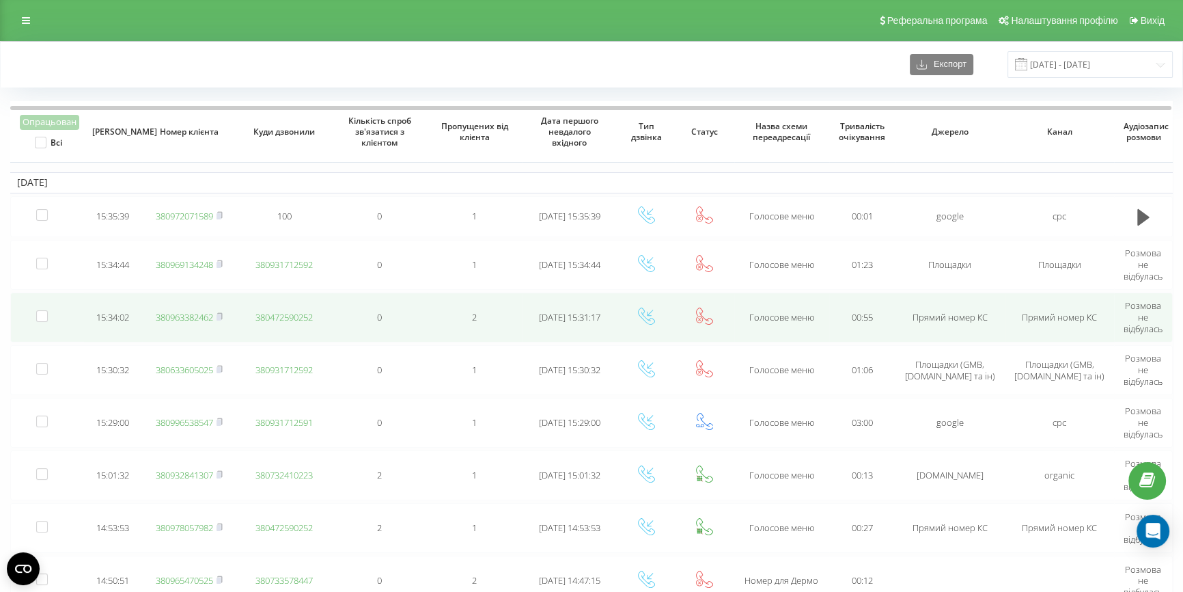
click at [190, 314] on link "380963382462" at bounding box center [184, 317] width 57 height 12
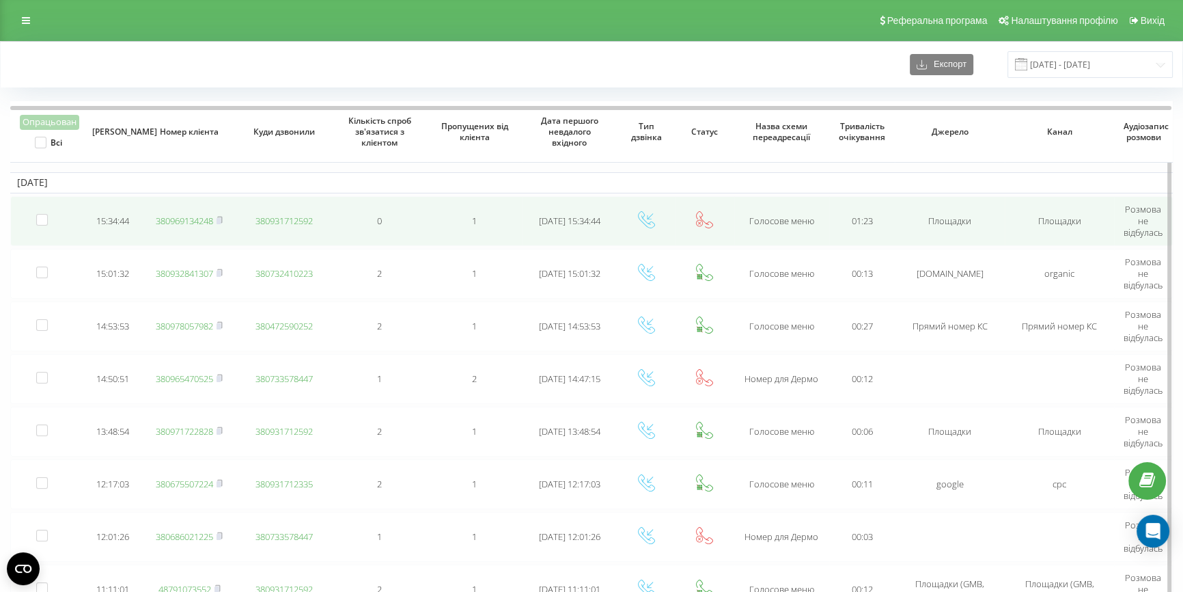
click at [183, 222] on link "380969134248" at bounding box center [184, 221] width 57 height 12
